Goal: Contribute content

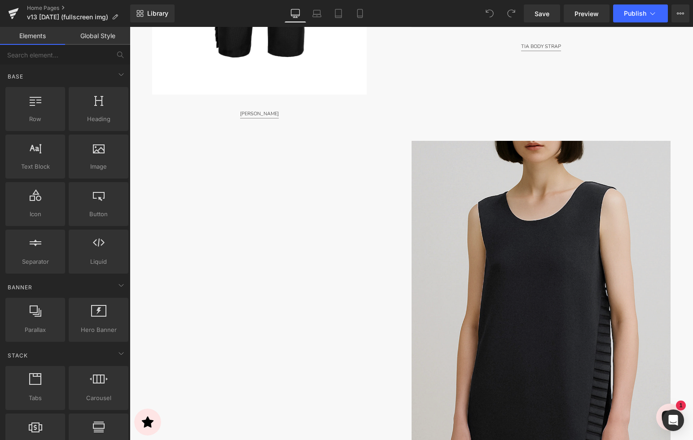
scroll to position [2517, 0]
click at [485, 234] on img at bounding box center [541, 302] width 259 height 324
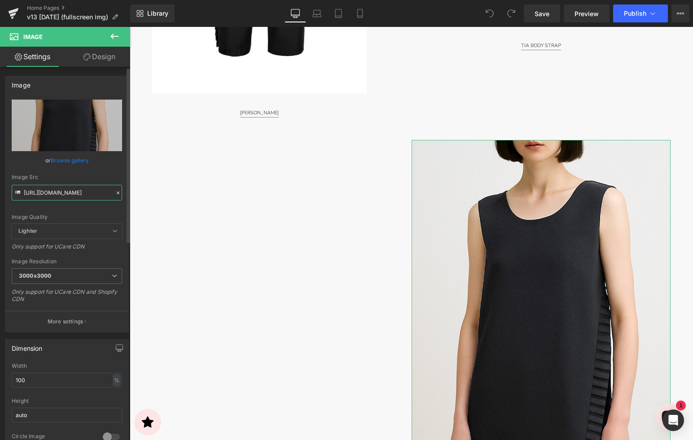
drag, startPoint x: 74, startPoint y: 190, endPoint x: 92, endPoint y: 191, distance: 18.9
click at [74, 190] on input "[URL][DOMAIN_NAME]" at bounding box center [67, 193] width 110 height 16
drag, startPoint x: 107, startPoint y: 192, endPoint x: 71, endPoint y: 191, distance: 36.4
click at [101, 191] on input "[URL][DOMAIN_NAME]" at bounding box center [67, 193] width 110 height 16
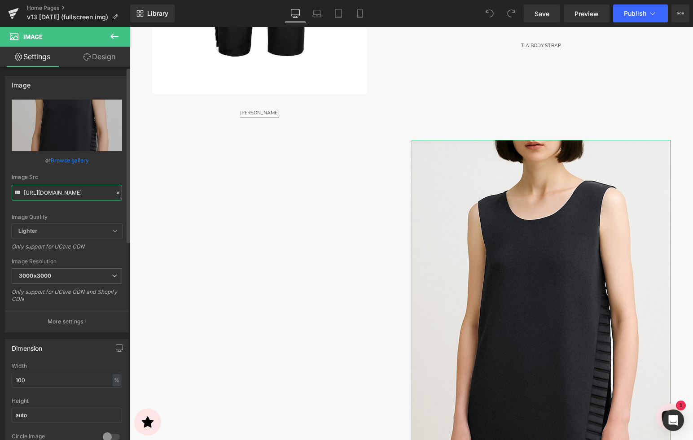
drag, startPoint x: 57, startPoint y: 195, endPoint x: 41, endPoint y: 193, distance: 15.8
click at [56, 195] on input "[URL][DOMAIN_NAME]" at bounding box center [67, 193] width 110 height 16
drag, startPoint x: 40, startPoint y: 193, endPoint x: 60, endPoint y: 191, distance: 19.4
click at [38, 192] on input "[URL][DOMAIN_NAME]" at bounding box center [67, 193] width 110 height 16
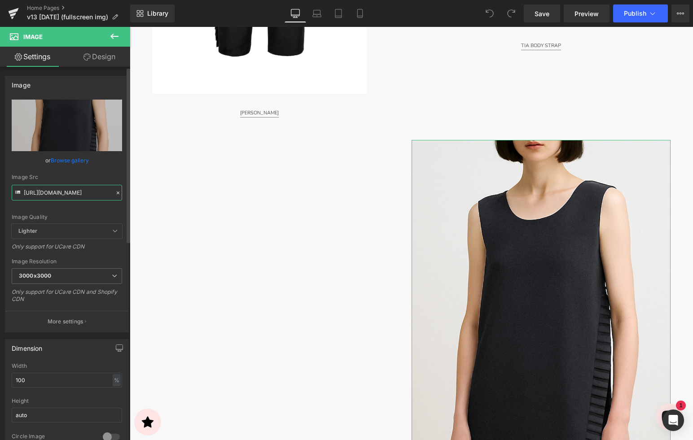
click at [64, 191] on input "[URL][DOMAIN_NAME]" at bounding box center [67, 193] width 110 height 16
click at [88, 195] on input "[URL][DOMAIN_NAME]" at bounding box center [67, 193] width 110 height 16
drag, startPoint x: 96, startPoint y: 193, endPoint x: 82, endPoint y: 192, distance: 14.0
click at [109, 193] on input "[URL][DOMAIN_NAME]" at bounding box center [67, 193] width 110 height 16
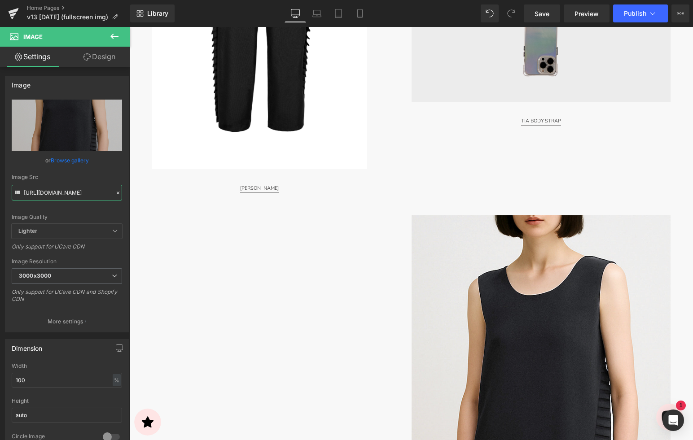
scroll to position [2621, 0]
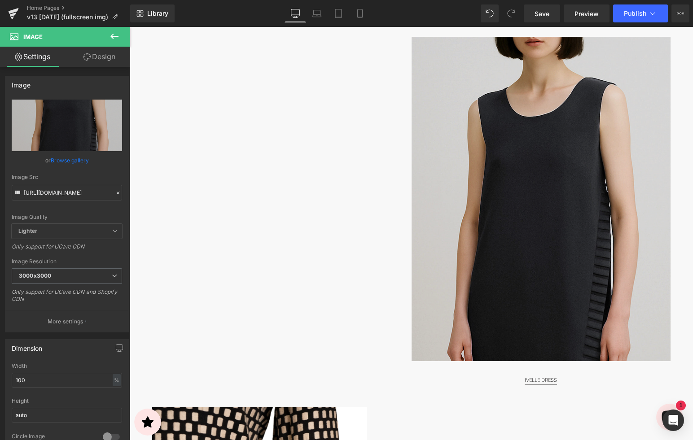
click at [486, 140] on img at bounding box center [541, 199] width 259 height 324
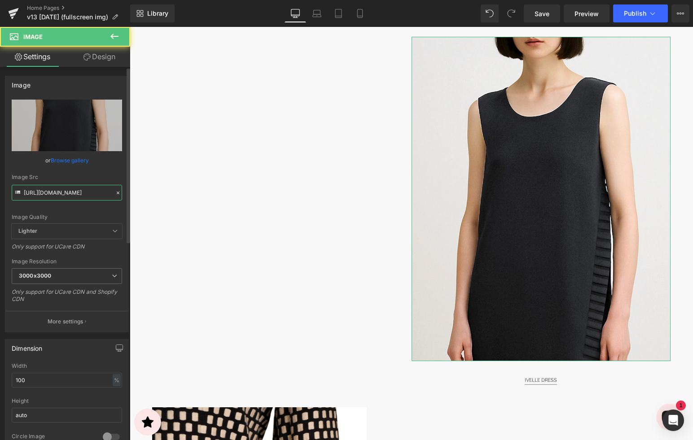
click at [80, 194] on input "[URL][DOMAIN_NAME]" at bounding box center [67, 193] width 110 height 16
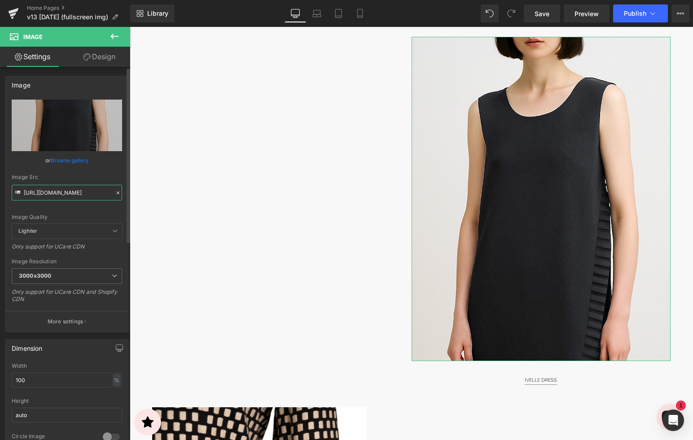
scroll to position [0, 198]
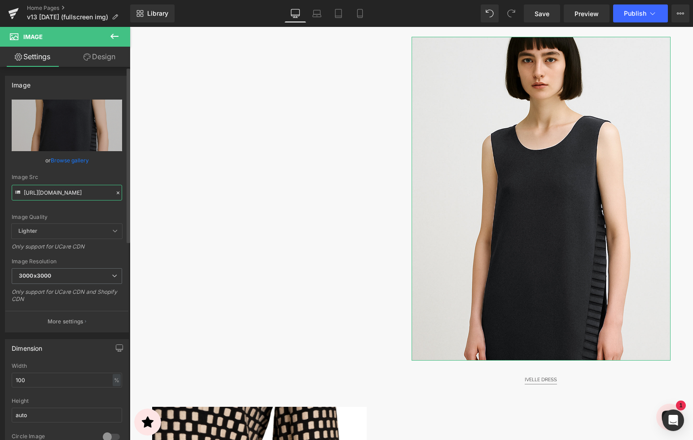
type input "[URL][DOMAIN_NAME]"
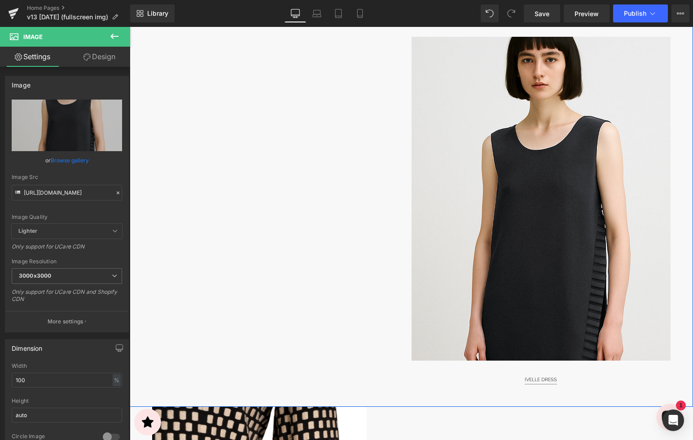
type input "[URL][DOMAIN_NAME]"
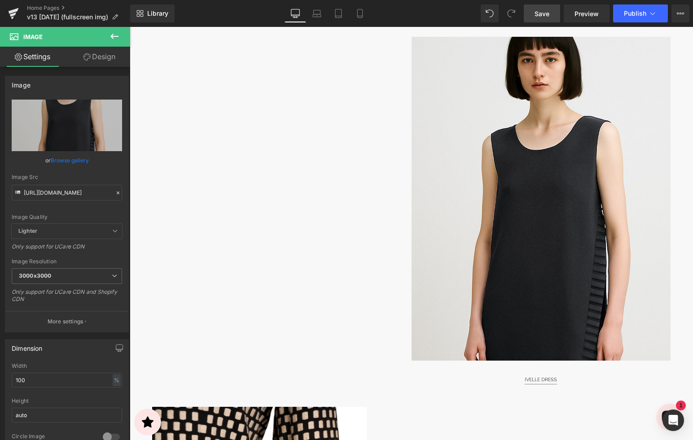
click at [541, 13] on span "Save" at bounding box center [542, 13] width 15 height 9
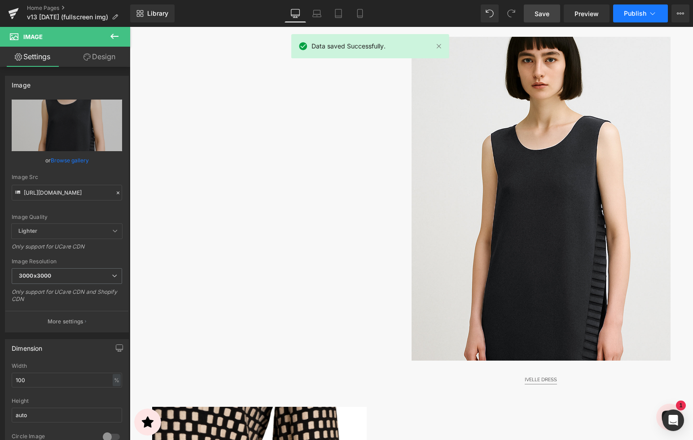
click at [649, 12] on icon at bounding box center [652, 13] width 9 height 9
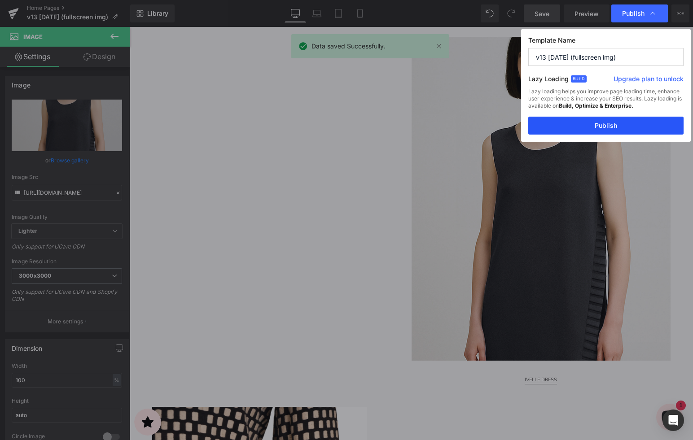
click at [590, 127] on button "Publish" at bounding box center [605, 126] width 155 height 18
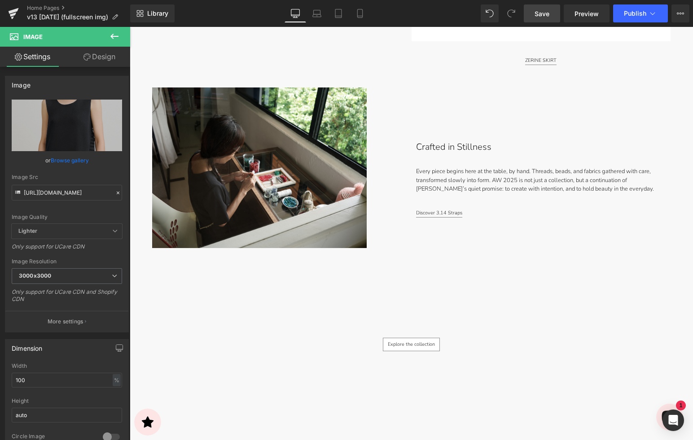
scroll to position [3511, 0]
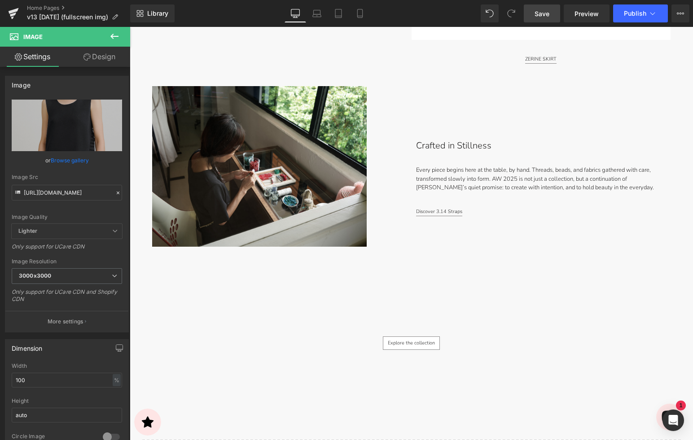
click at [542, 9] on span "Save" at bounding box center [542, 13] width 15 height 9
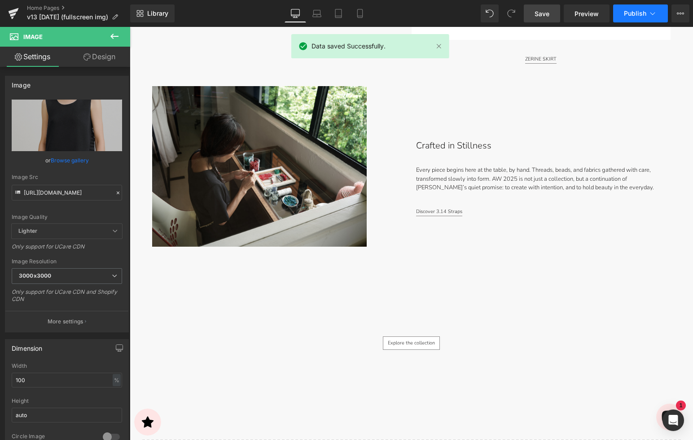
click at [647, 10] on button "Publish" at bounding box center [640, 13] width 55 height 18
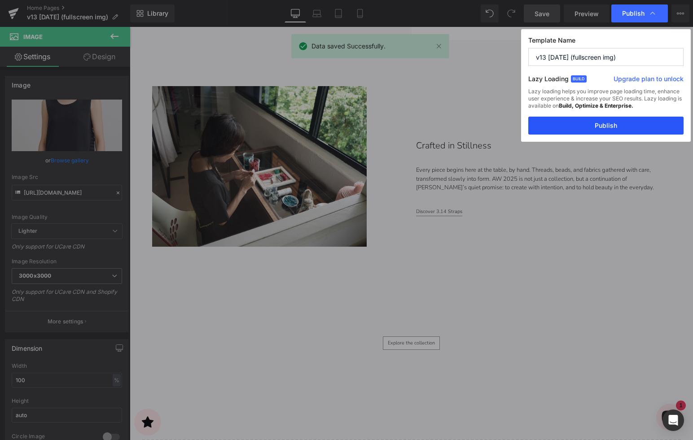
click at [594, 122] on button "Publish" at bounding box center [605, 126] width 155 height 18
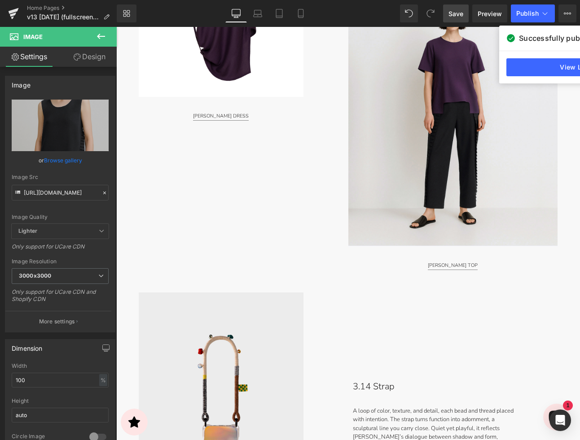
scroll to position [999, 0]
